Goal: Task Accomplishment & Management: Complete application form

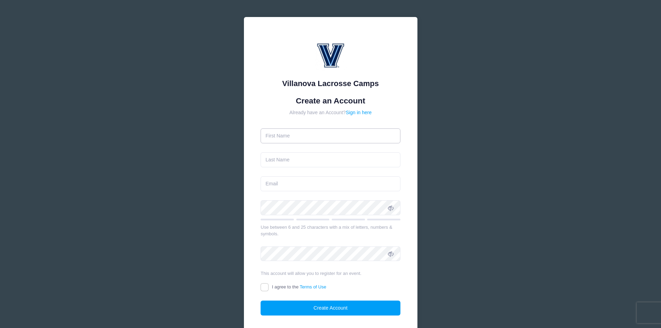
drag, startPoint x: 0, startPoint y: 0, endPoint x: 340, endPoint y: 134, distance: 365.0
click at [340, 134] on input "text" at bounding box center [331, 135] width 140 height 15
type input "[PERSON_NAME]"
type input "[EMAIL_ADDRESS][DOMAIN_NAME]"
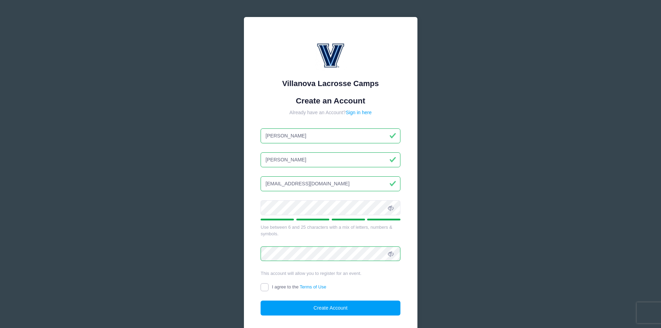
click at [267, 288] on input "I agree to the Terms of Use" at bounding box center [265, 287] width 8 height 8
checkbox input "true"
click at [321, 305] on button "Create Account" at bounding box center [331, 307] width 140 height 15
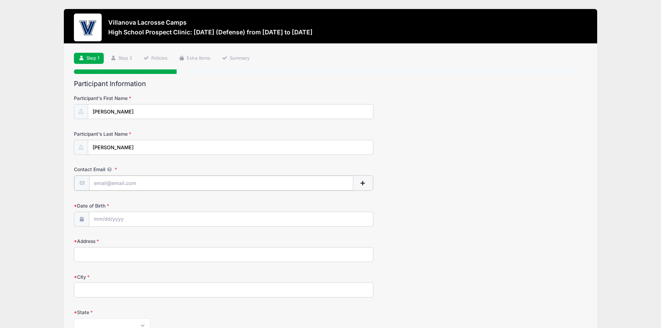
click at [185, 184] on input "Contact Email" at bounding box center [221, 183] width 264 height 15
click at [464, 151] on div "Participant's Last Name [PERSON_NAME]" at bounding box center [330, 142] width 513 height 24
click at [125, 186] on input "Contact Email" at bounding box center [221, 183] width 264 height 15
type input "[PERSON_NAME]"
